Goal: Task Accomplishment & Management: Manage account settings

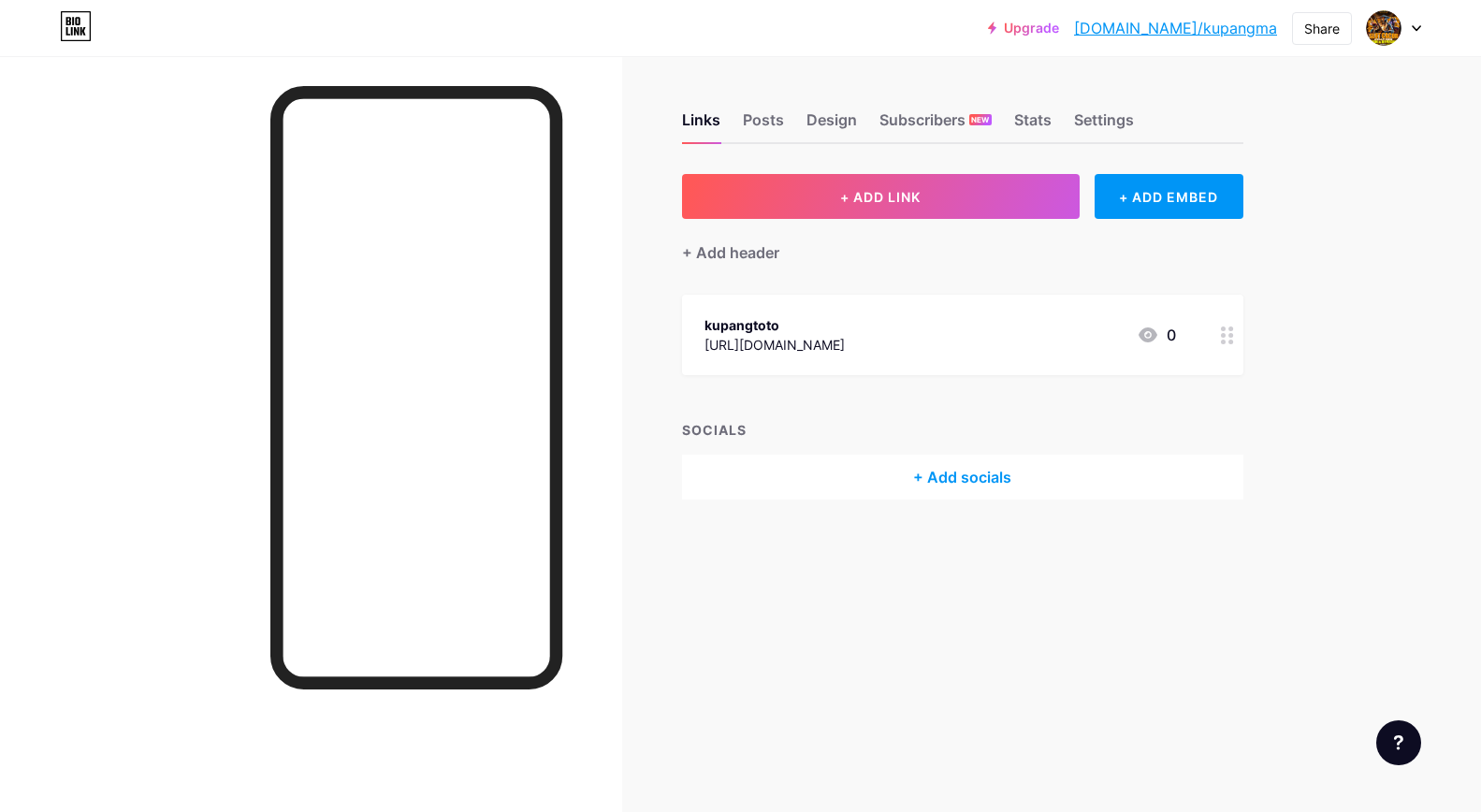
click at [845, 343] on div "[URL][DOMAIN_NAME]" at bounding box center [774, 344] width 140 height 19
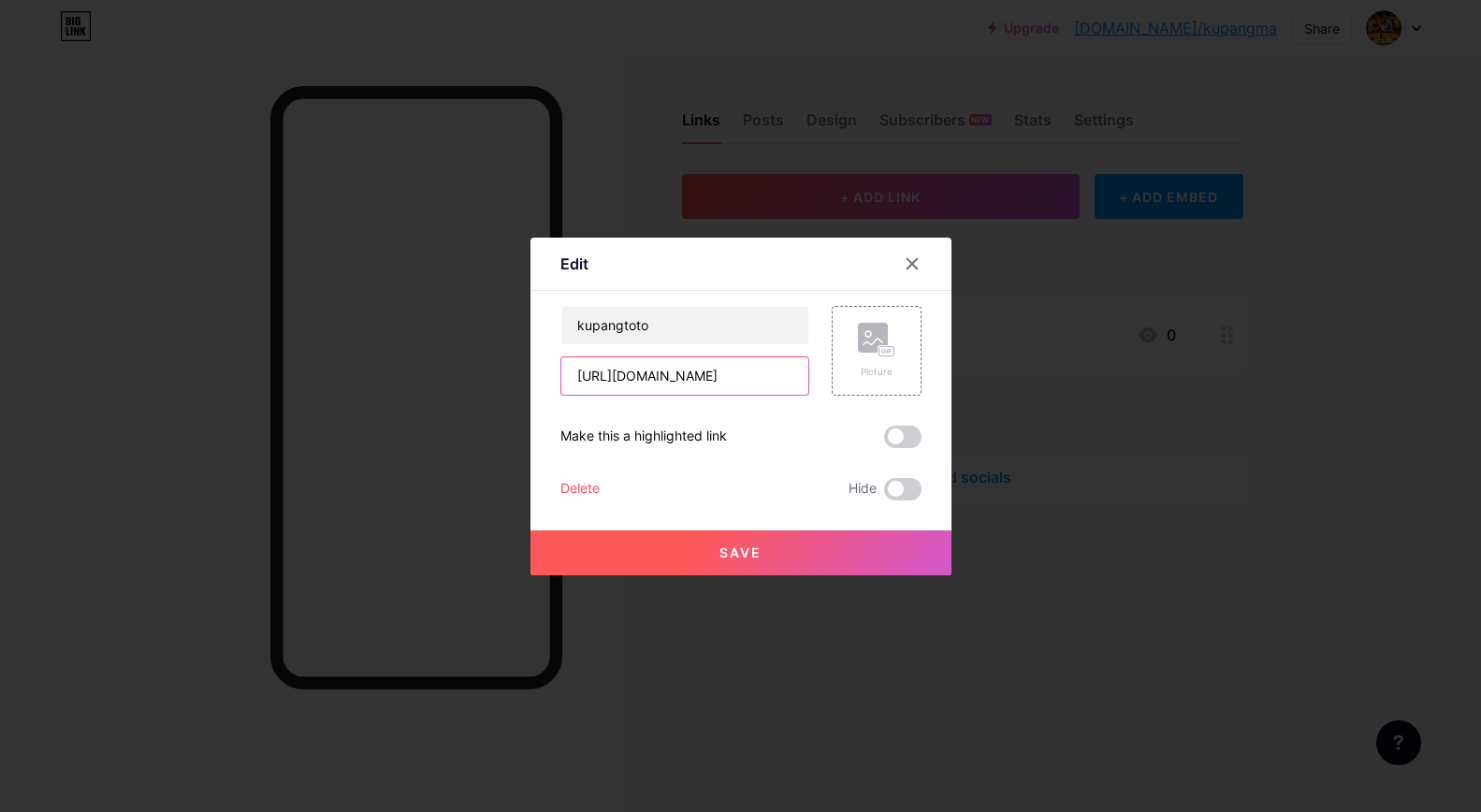
click at [694, 373] on input "[URL][DOMAIN_NAME]" at bounding box center [685, 375] width 247 height 37
click at [904, 263] on icon at bounding box center [911, 264] width 15 height 15
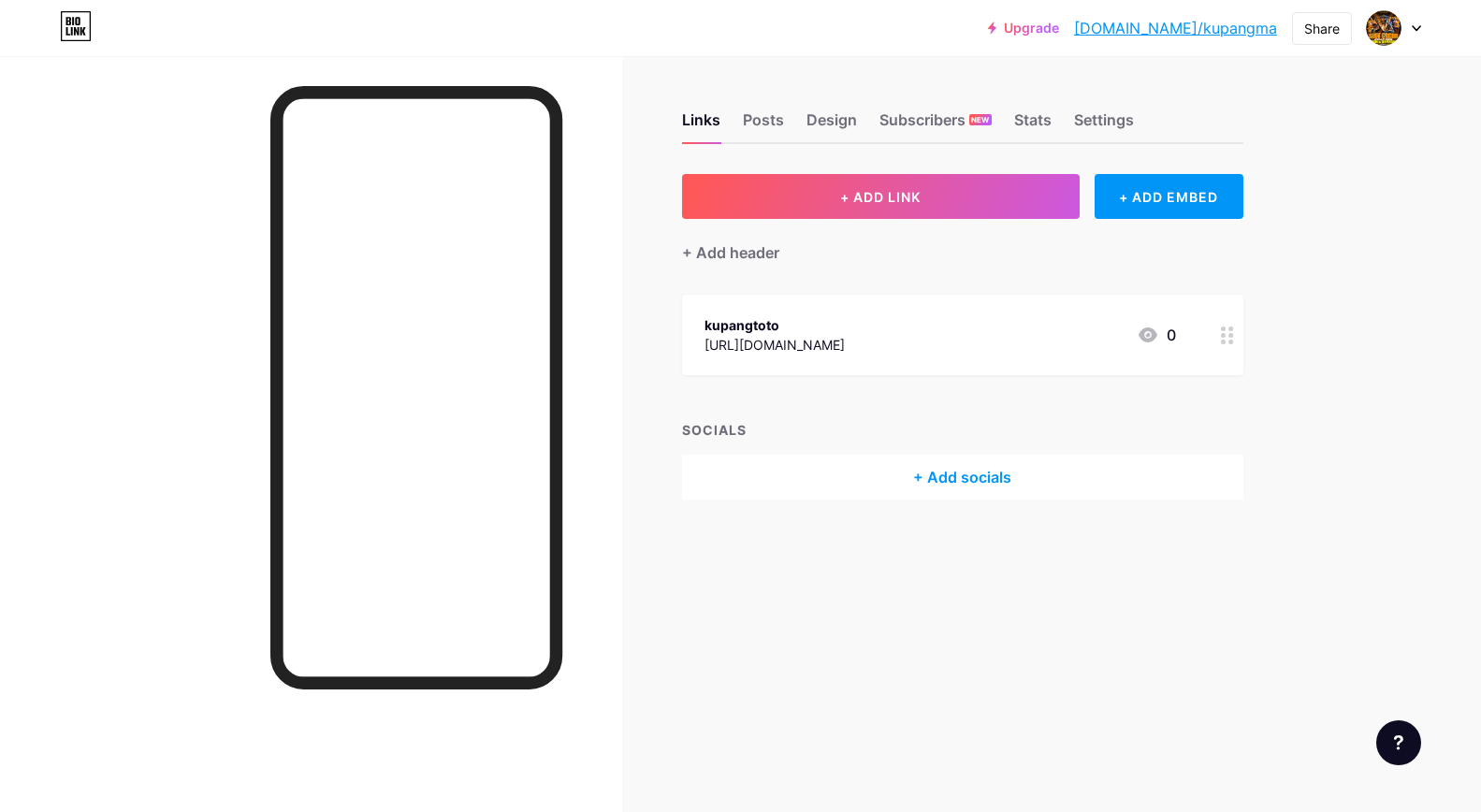
click at [1059, 27] on link "Upgrade" at bounding box center [1023, 27] width 71 height 15
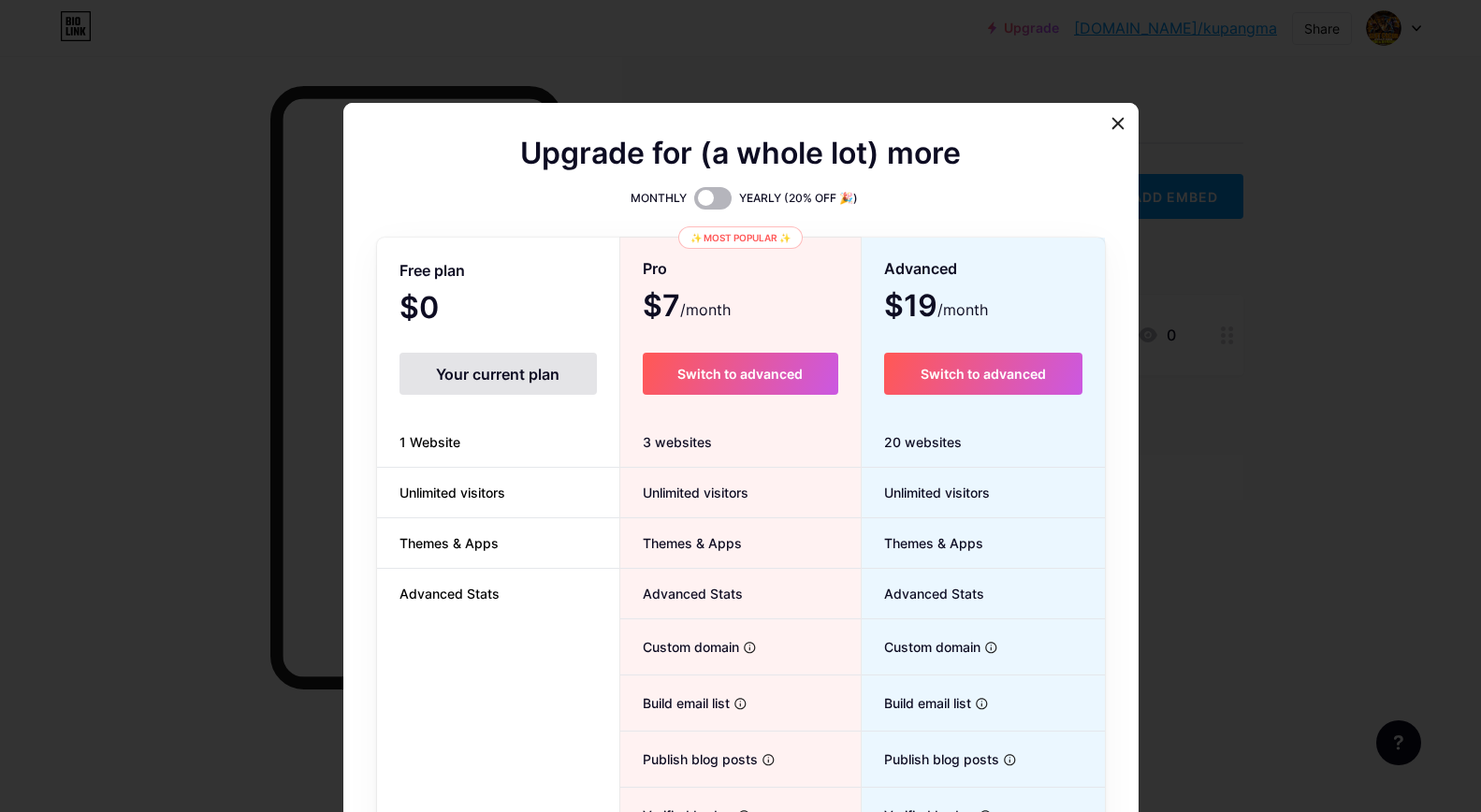
click at [694, 201] on span at bounding box center [713, 197] width 37 height 22
click at [694, 203] on input "checkbox" at bounding box center [694, 203] width 0 height 0
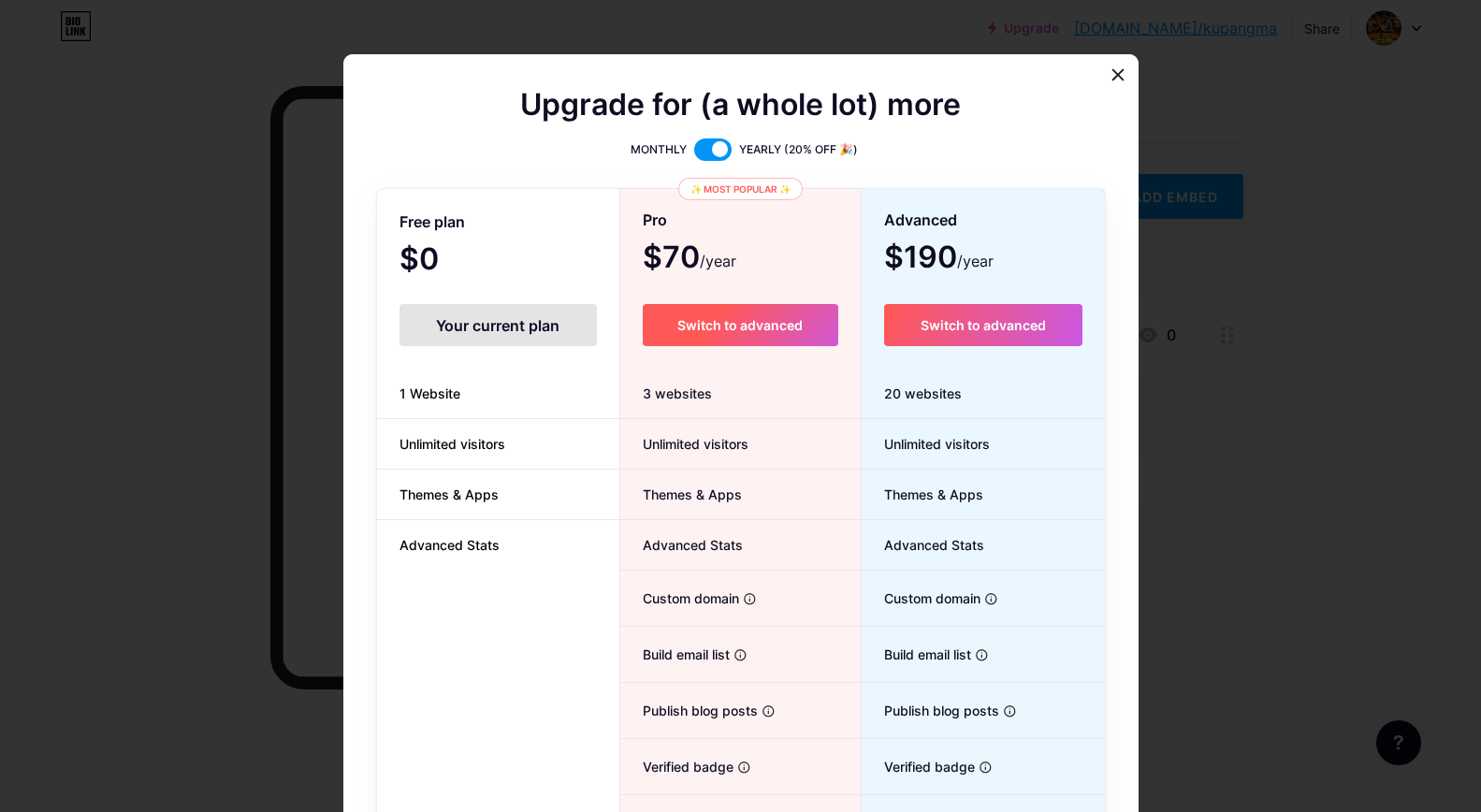
scroll to position [122, 0]
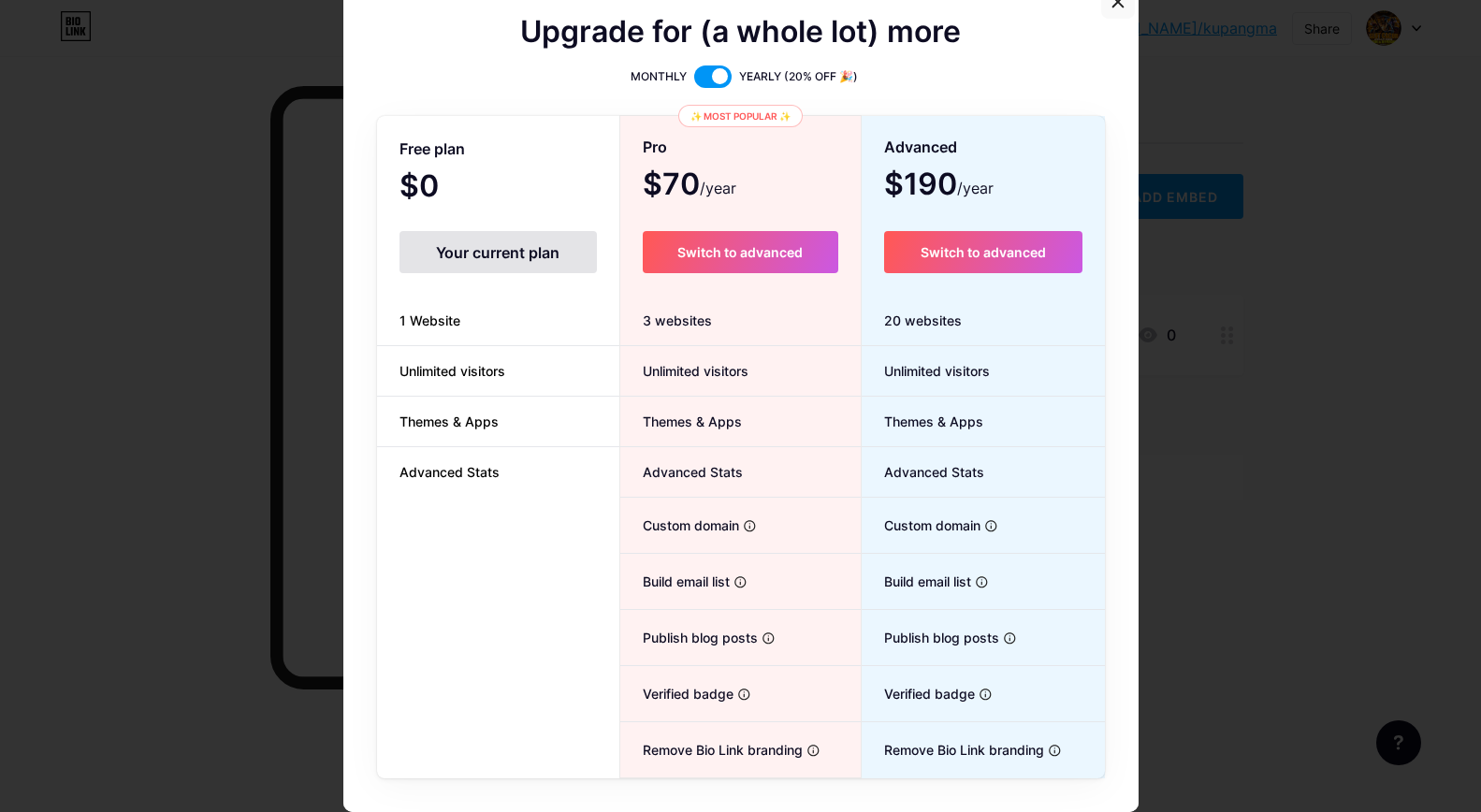
click at [1117, 4] on icon at bounding box center [1117, 1] width 15 height 15
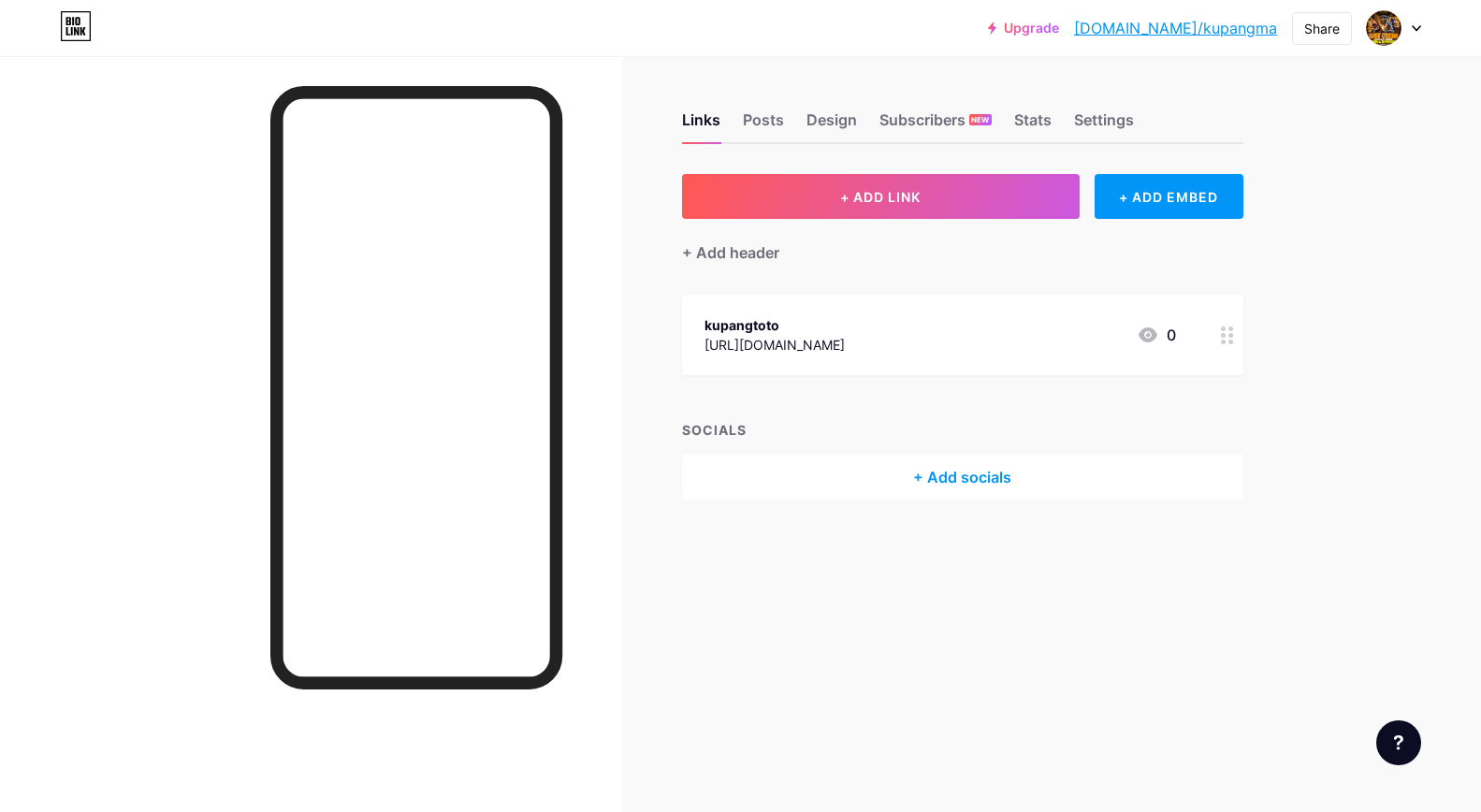
click at [1253, 30] on link "[DOMAIN_NAME]/kupangma" at bounding box center [1175, 27] width 203 height 22
click at [159, 132] on div at bounding box center [311, 462] width 622 height 812
